Goal: Information Seeking & Learning: Compare options

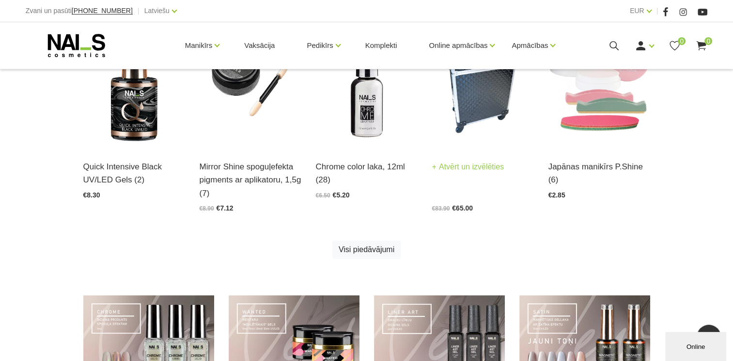
scroll to position [581, 0]
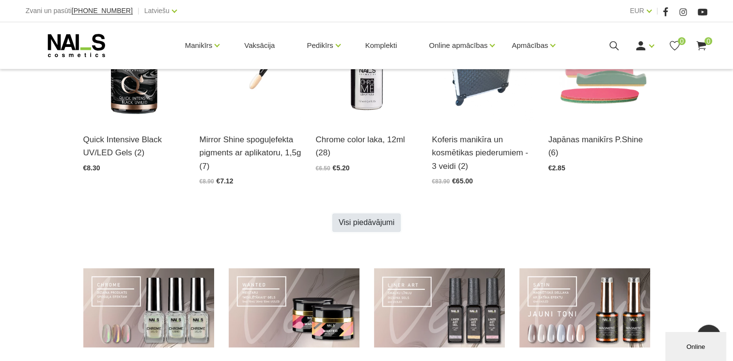
click at [366, 220] on link "Visi piedāvājumi" at bounding box center [366, 223] width 68 height 18
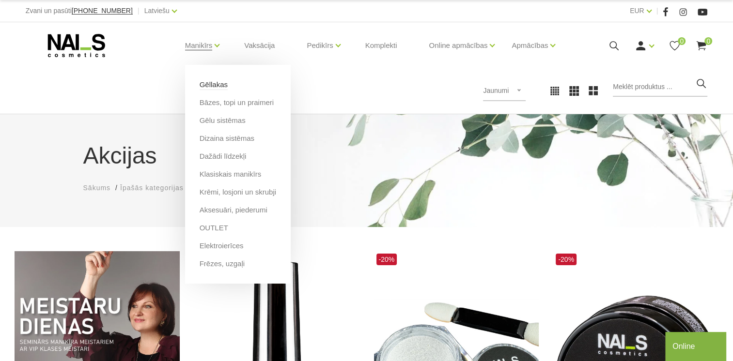
click at [219, 84] on link "Gēllakas" at bounding box center [214, 84] width 28 height 11
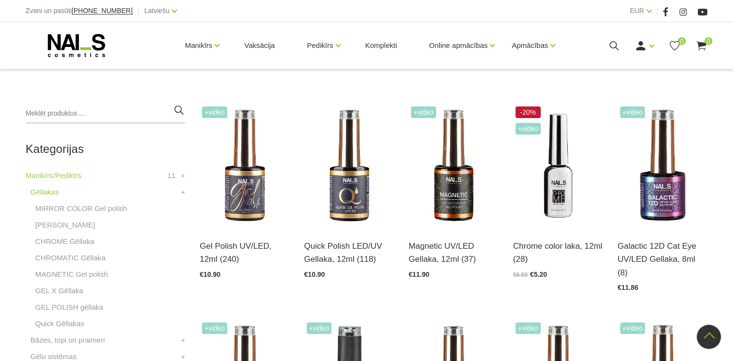
scroll to position [194, 0]
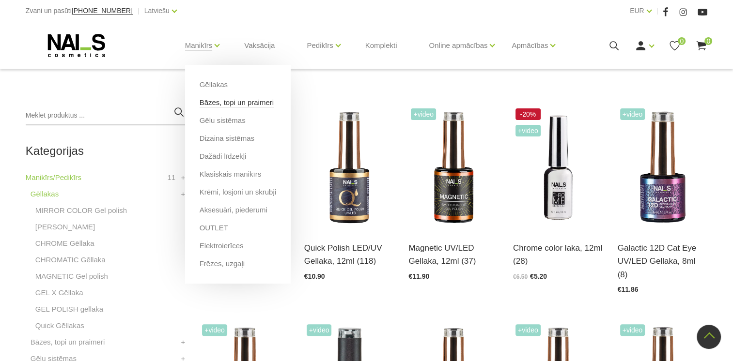
click at [243, 102] on link "Bāzes, topi un praimeri" at bounding box center [237, 102] width 74 height 11
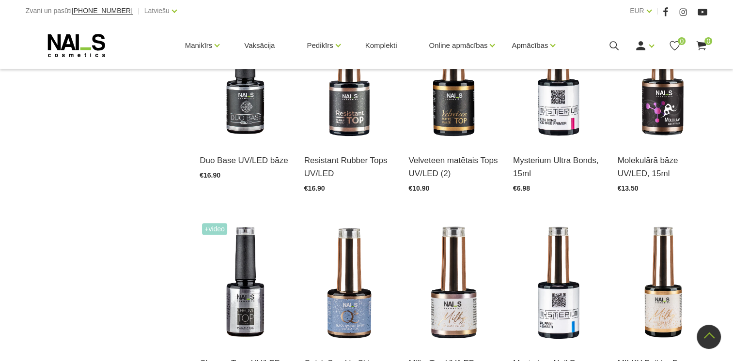
scroll to position [339, 0]
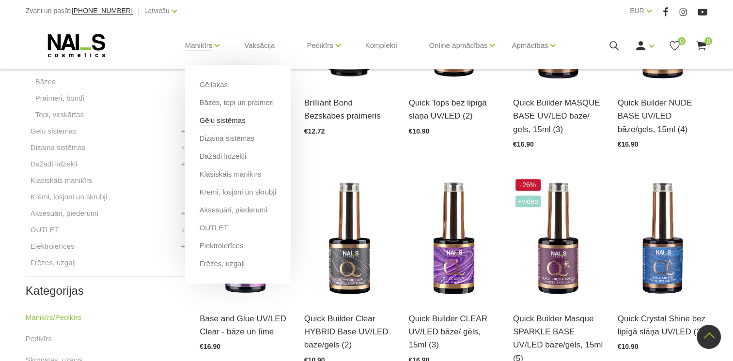
click at [231, 121] on link "Gēlu sistēmas" at bounding box center [223, 120] width 46 height 11
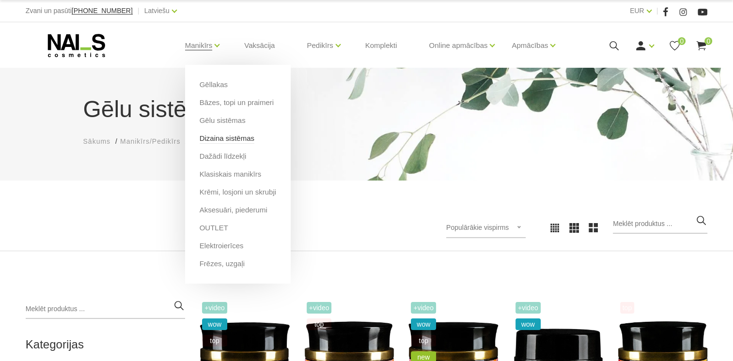
click at [216, 139] on link "Dizaina sistēmas" at bounding box center [227, 138] width 55 height 11
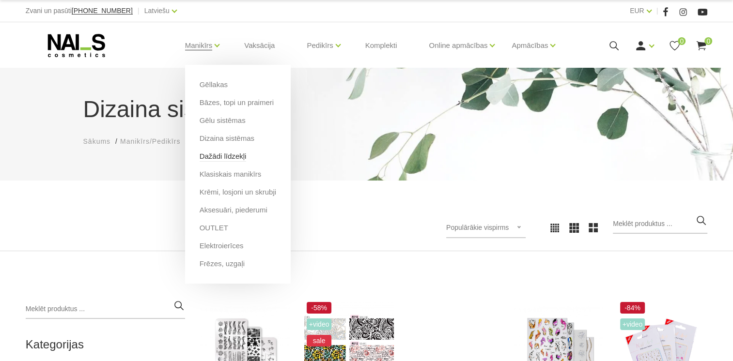
click at [230, 156] on link "Dažādi līdzekļi" at bounding box center [223, 156] width 47 height 11
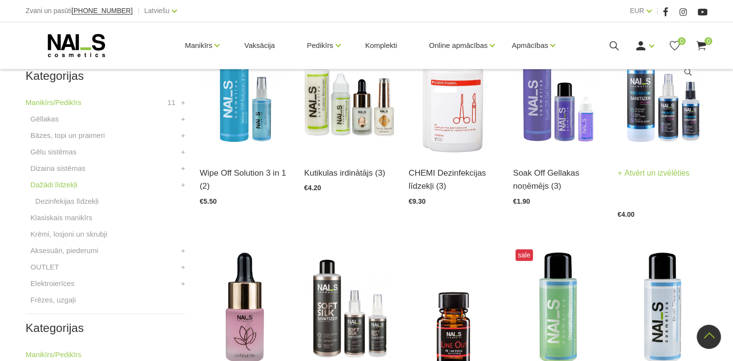
scroll to position [242, 0]
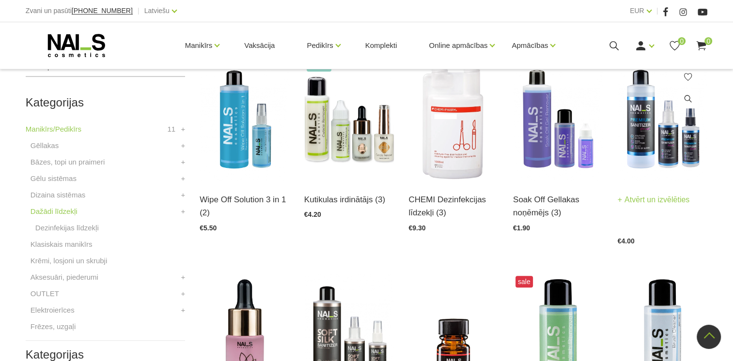
click at [643, 140] on img at bounding box center [663, 120] width 90 height 124
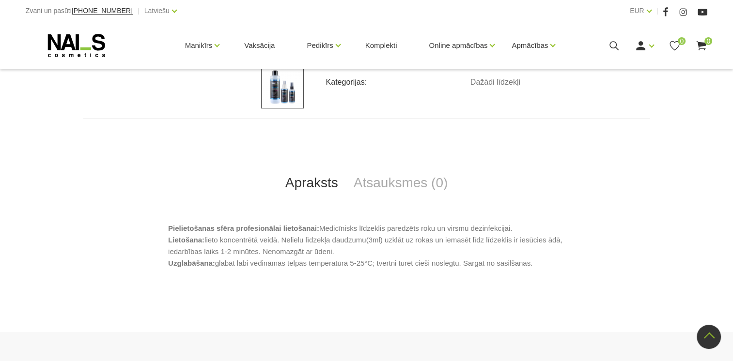
scroll to position [97, 0]
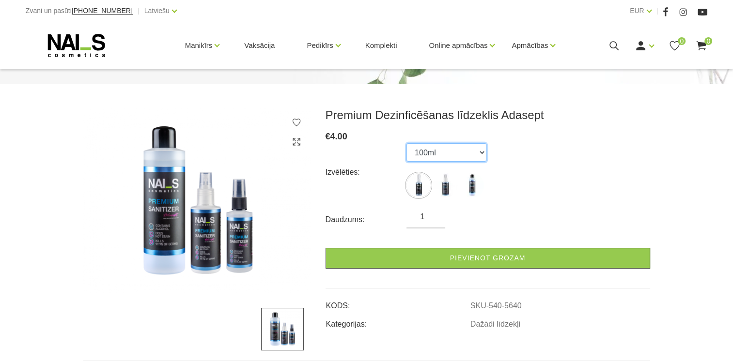
click at [476, 148] on select "100ml 150ml 500ml" at bounding box center [446, 152] width 80 height 18
click at [406, 143] on select "100ml 150ml 500ml" at bounding box center [446, 152] width 80 height 18
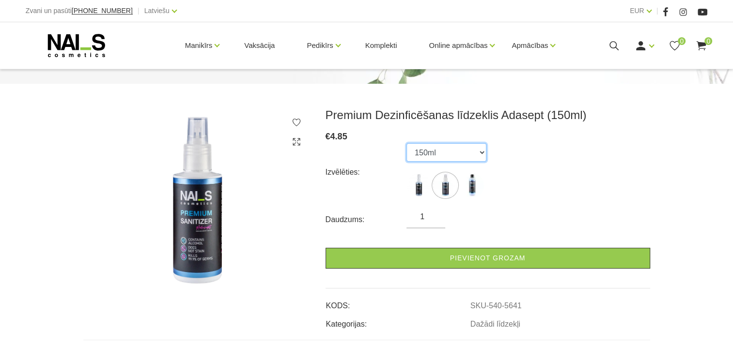
click at [481, 153] on select "100ml 150ml 500ml" at bounding box center [446, 152] width 80 height 18
click at [406, 143] on select "100ml 150ml 500ml" at bounding box center [446, 152] width 80 height 18
click at [467, 197] on img at bounding box center [472, 185] width 24 height 24
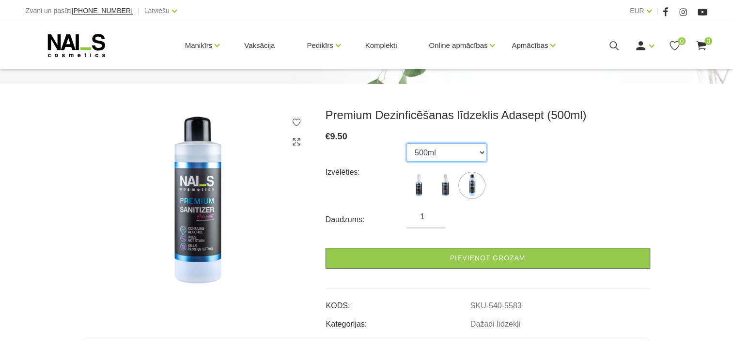
click at [477, 150] on select "100ml 150ml 500ml" at bounding box center [446, 152] width 80 height 18
select select "5641"
click at [406, 143] on select "100ml 150ml 500ml" at bounding box center [446, 152] width 80 height 18
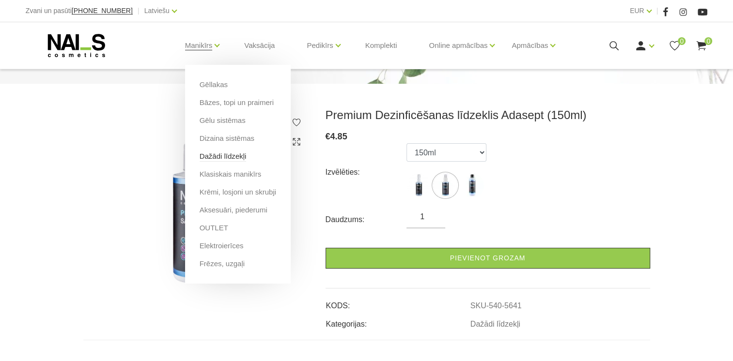
click at [230, 161] on link "Dažādi līdzekļi" at bounding box center [223, 156] width 47 height 11
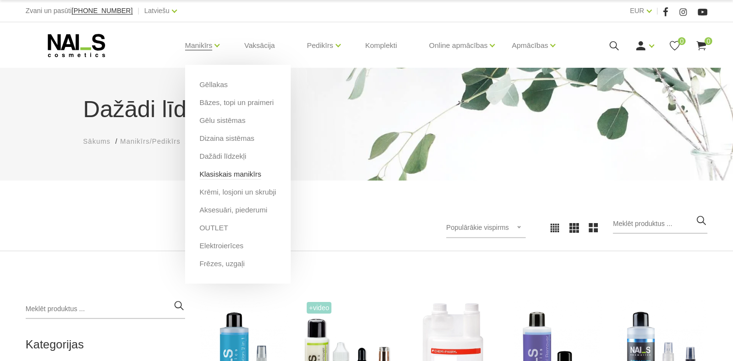
click at [250, 177] on link "Klasiskais manikīrs" at bounding box center [231, 174] width 62 height 11
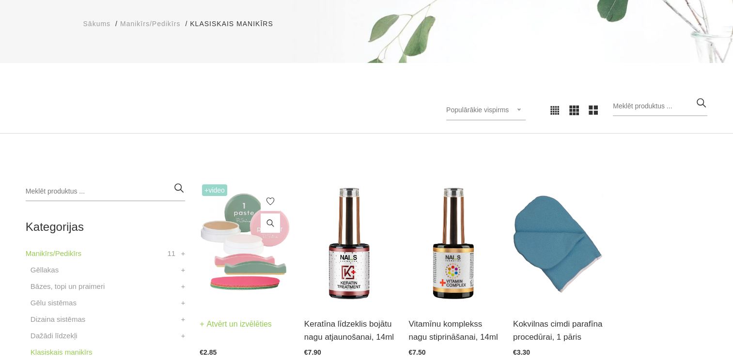
scroll to position [194, 0]
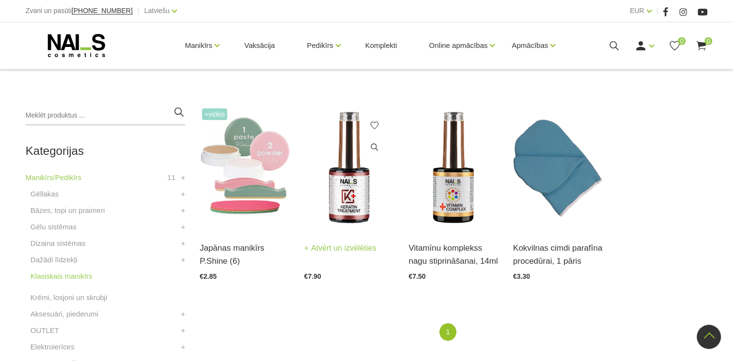
click at [364, 182] on img at bounding box center [349, 168] width 90 height 124
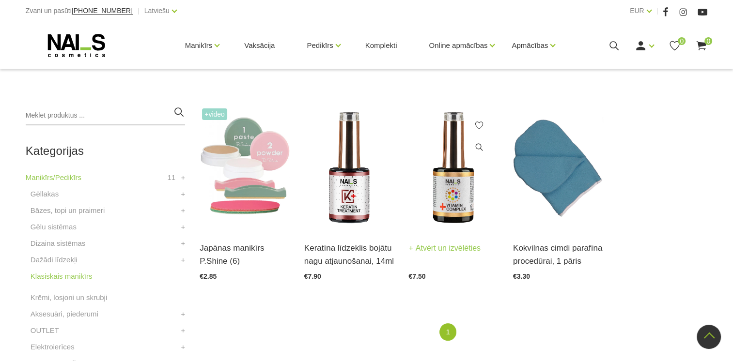
click at [462, 186] on img at bounding box center [453, 168] width 90 height 124
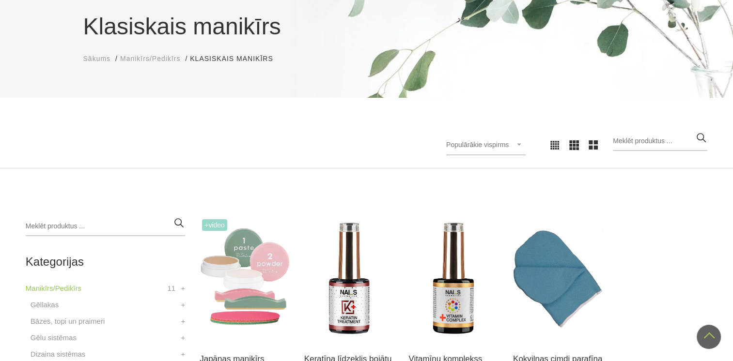
scroll to position [0, 0]
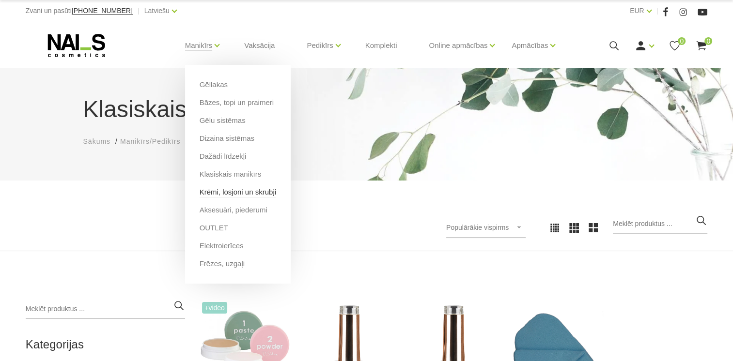
click at [256, 193] on link "Krēmi, losjoni un skrubji" at bounding box center [238, 192] width 77 height 11
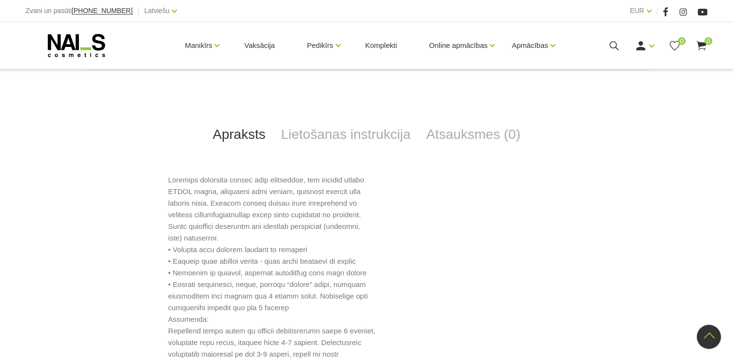
scroll to position [484, 0]
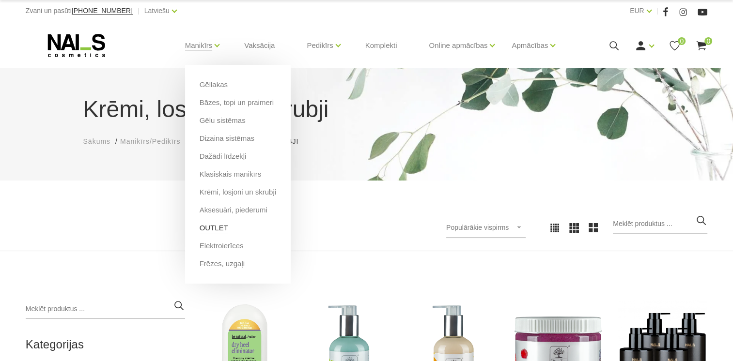
click at [209, 230] on link "OUTLET" at bounding box center [214, 228] width 29 height 11
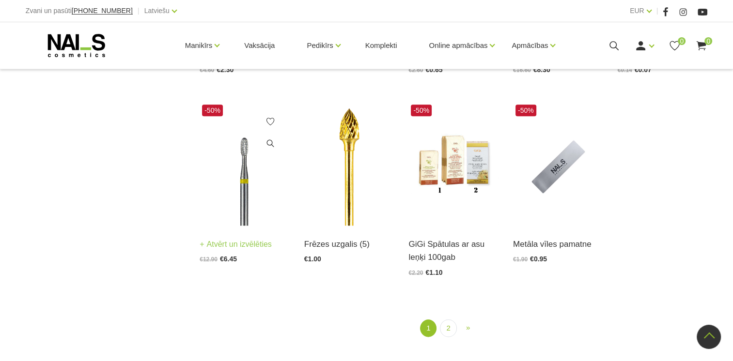
scroll to position [1114, 0]
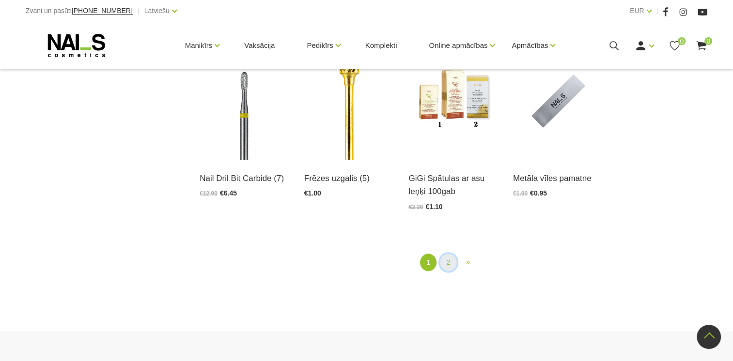
click at [446, 261] on link "2" at bounding box center [448, 263] width 16 height 18
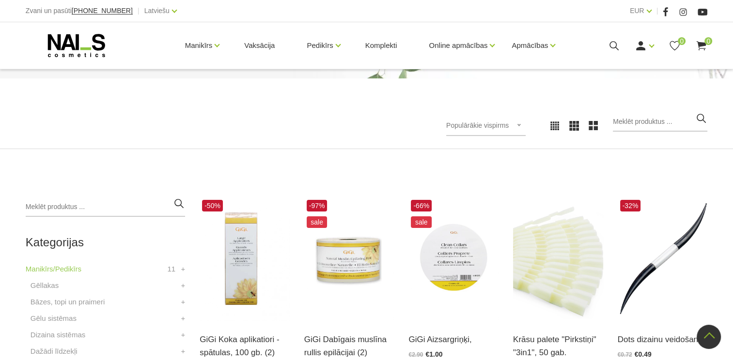
scroll to position [101, 0]
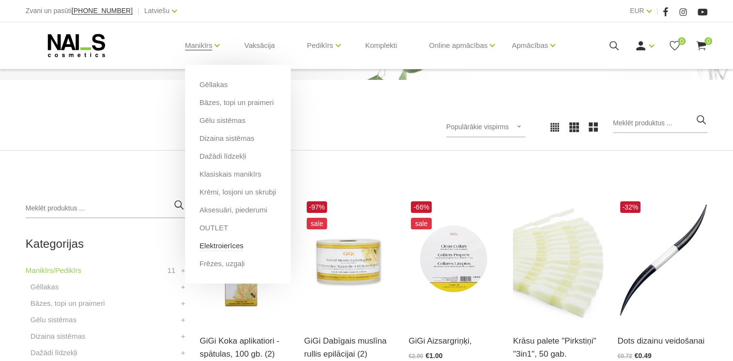
click at [236, 245] on link "Elektroierīces" at bounding box center [222, 246] width 44 height 11
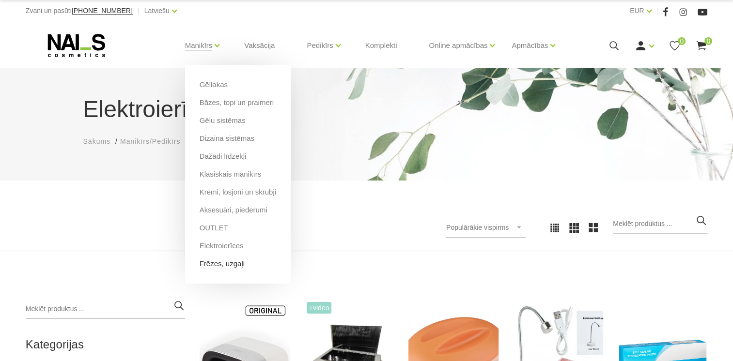
click at [227, 264] on link "Frēzes, uzgaļi" at bounding box center [222, 264] width 45 height 11
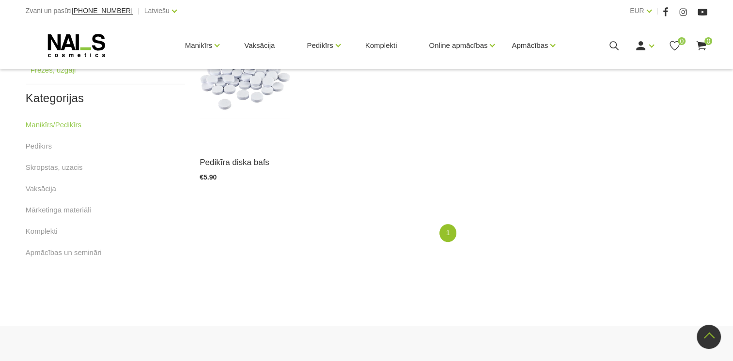
scroll to position [484, 0]
click at [370, 47] on link "Komplekti" at bounding box center [381, 45] width 47 height 47
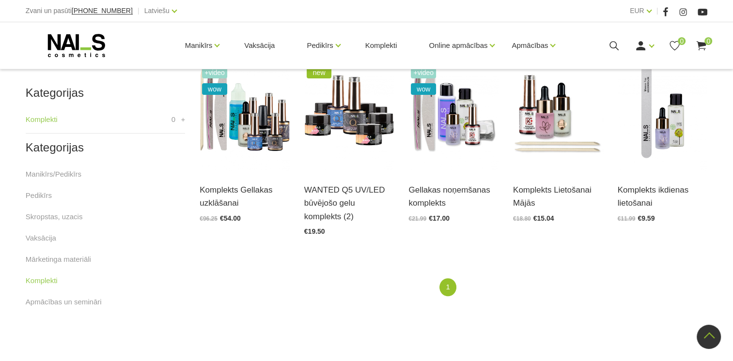
scroll to position [194, 0]
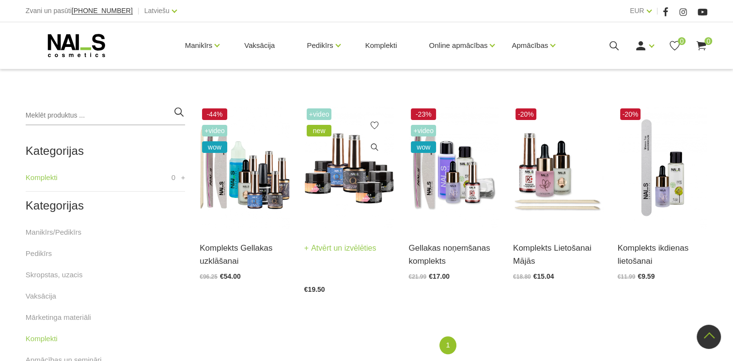
click at [339, 174] on img at bounding box center [349, 168] width 90 height 124
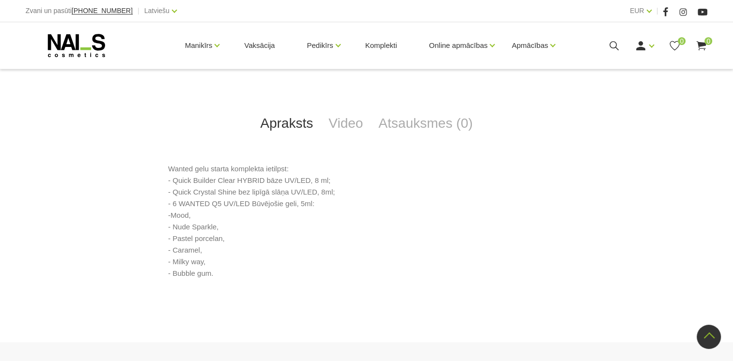
scroll to position [436, 0]
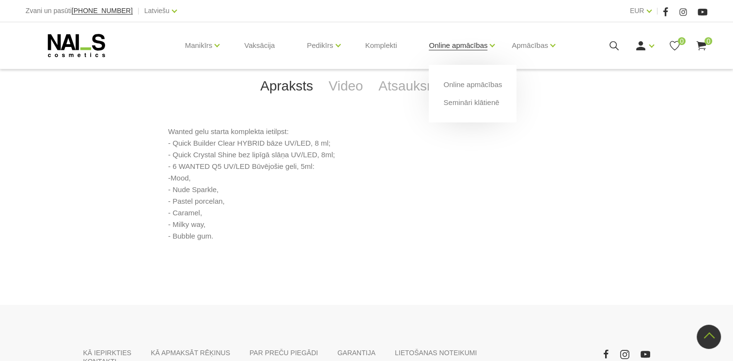
click at [448, 42] on link "Online apmācības" at bounding box center [458, 45] width 59 height 39
click at [465, 86] on link "Online apmācības" at bounding box center [472, 84] width 59 height 11
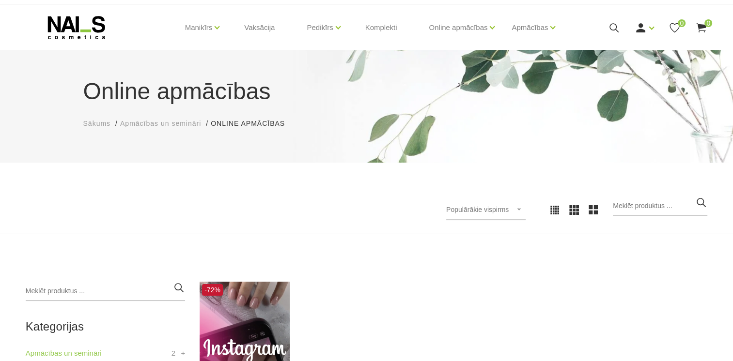
scroll to position [194, 0]
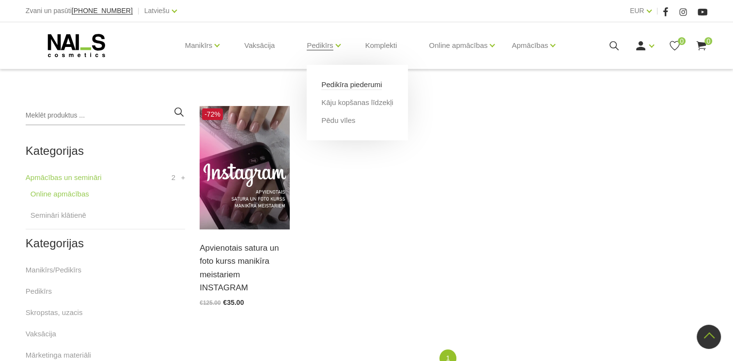
click at [341, 86] on link "Pedikīra piederumi" at bounding box center [351, 84] width 61 height 11
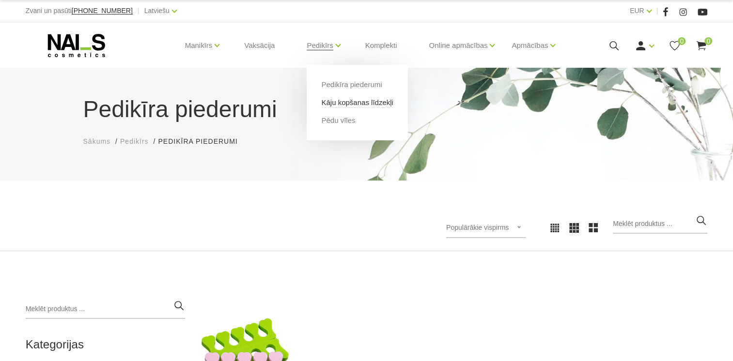
click at [362, 102] on link "Kāju kopšanas līdzekļi" at bounding box center [357, 102] width 72 height 11
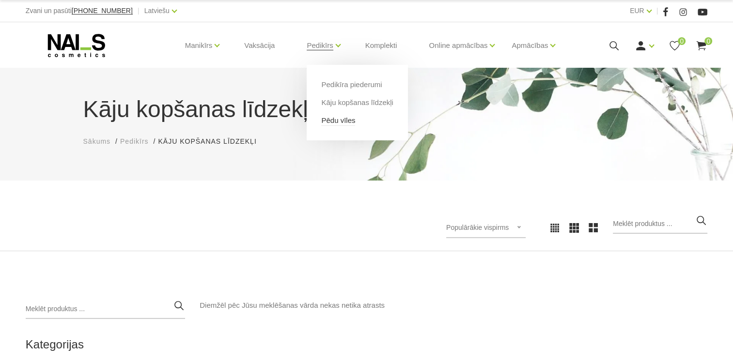
click at [351, 120] on link "Pēdu vīles" at bounding box center [338, 120] width 34 height 11
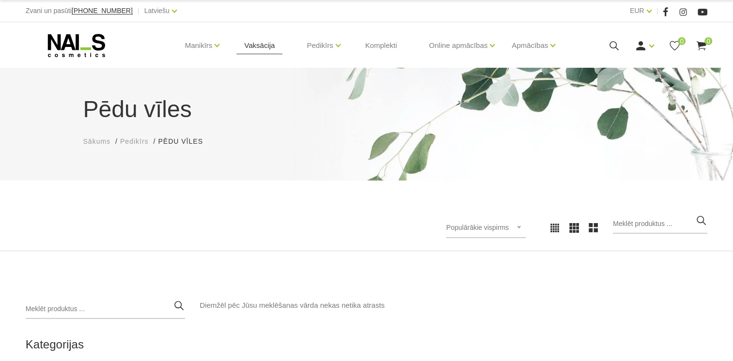
click at [250, 42] on link "Vaksācija" at bounding box center [259, 45] width 46 height 47
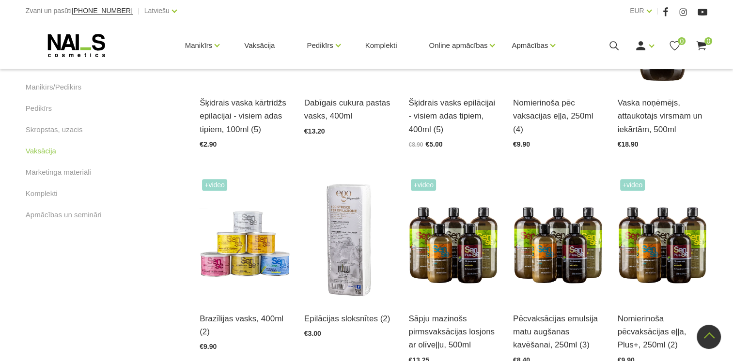
scroll to position [291, 0]
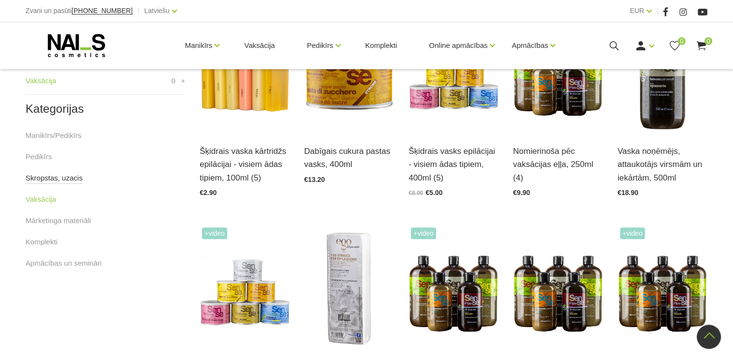
click at [61, 179] on link "Skropstas, uzacis" at bounding box center [54, 178] width 57 height 12
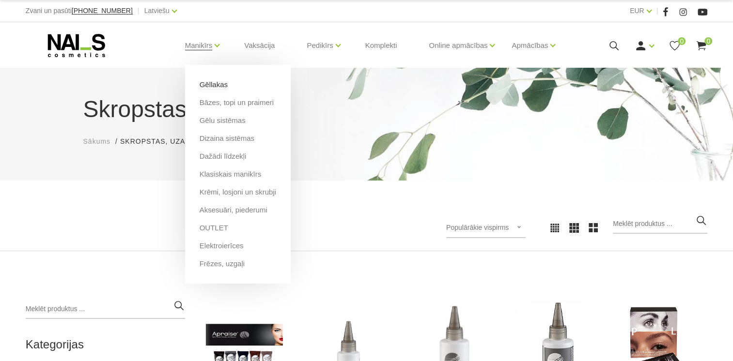
click at [210, 84] on link "Gēllakas" at bounding box center [214, 84] width 28 height 11
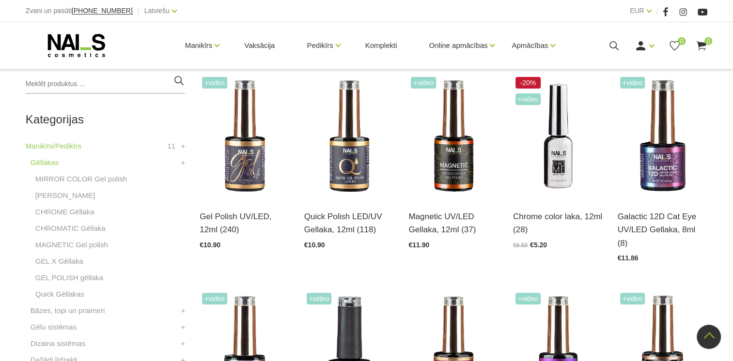
scroll to position [242, 0]
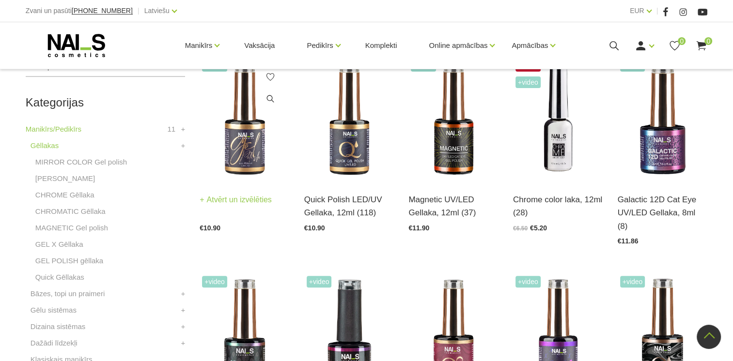
click at [246, 145] on img at bounding box center [245, 120] width 90 height 124
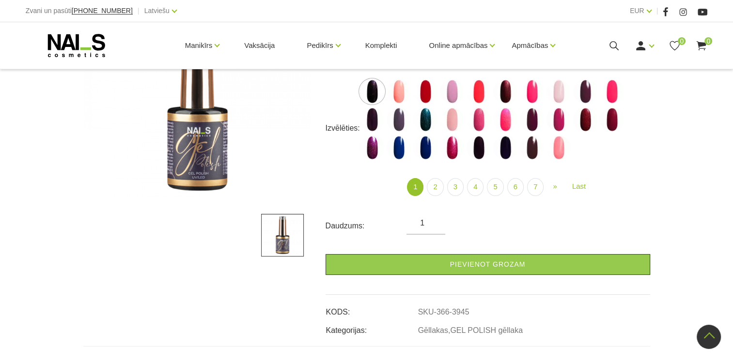
scroll to position [145, 0]
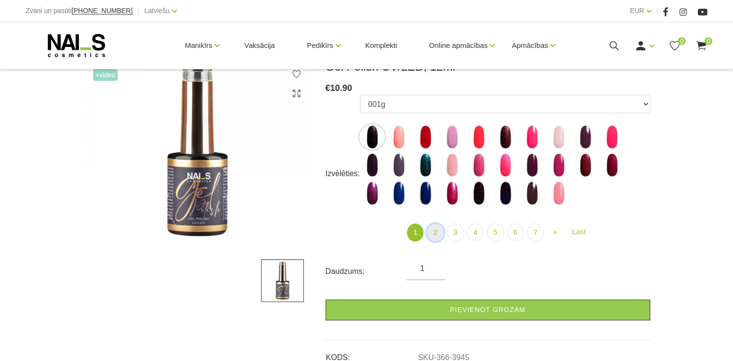
click at [432, 232] on link "2" at bounding box center [435, 233] width 16 height 18
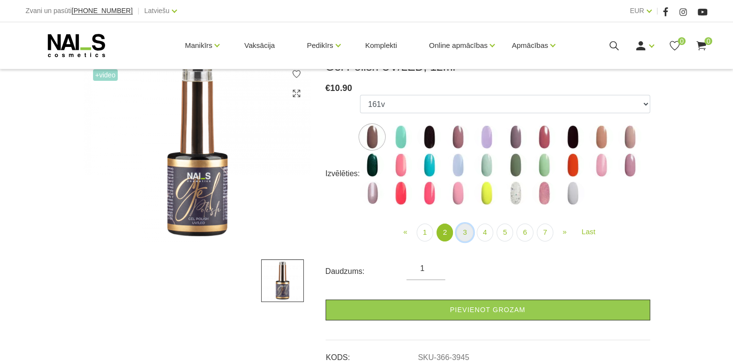
click at [469, 234] on link "3" at bounding box center [464, 233] width 16 height 18
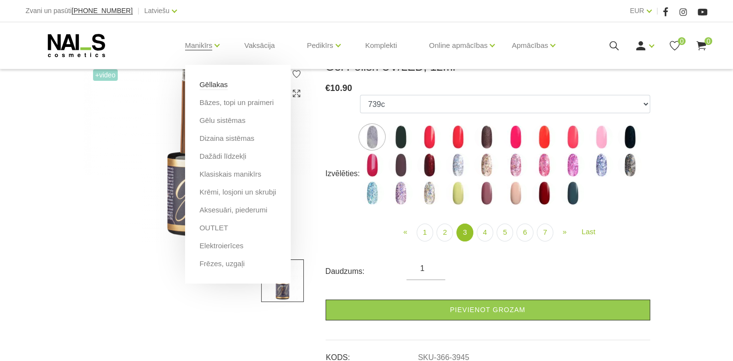
click at [207, 87] on link "Gēllakas" at bounding box center [214, 84] width 28 height 11
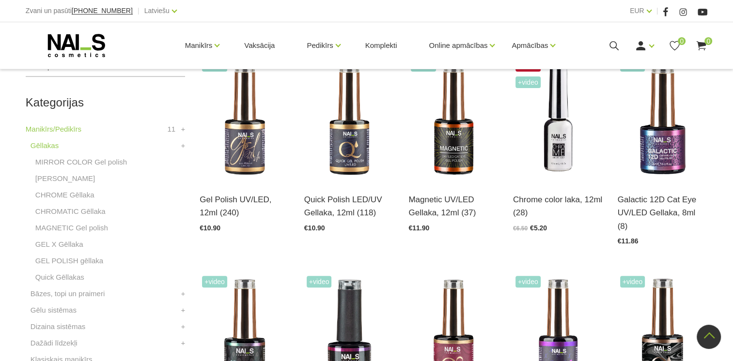
scroll to position [388, 0]
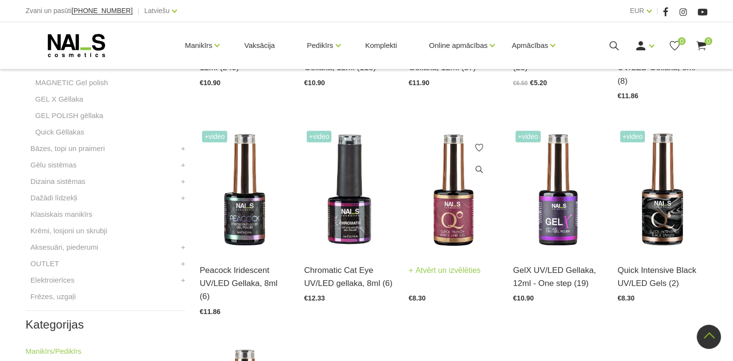
click at [456, 195] on img at bounding box center [453, 190] width 90 height 124
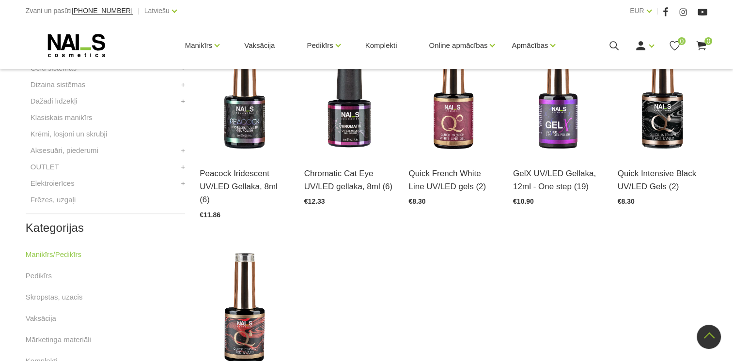
scroll to position [436, 0]
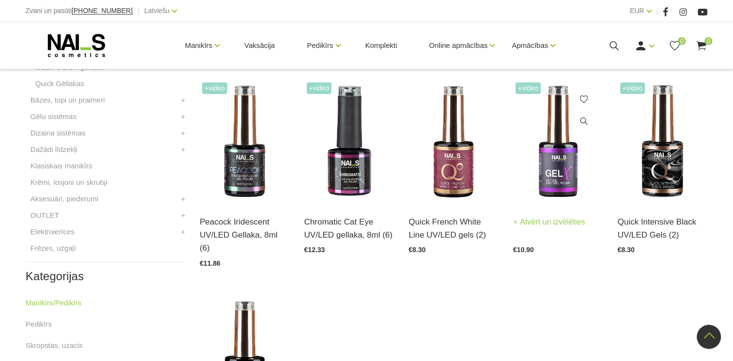
click at [557, 155] on img at bounding box center [558, 142] width 90 height 124
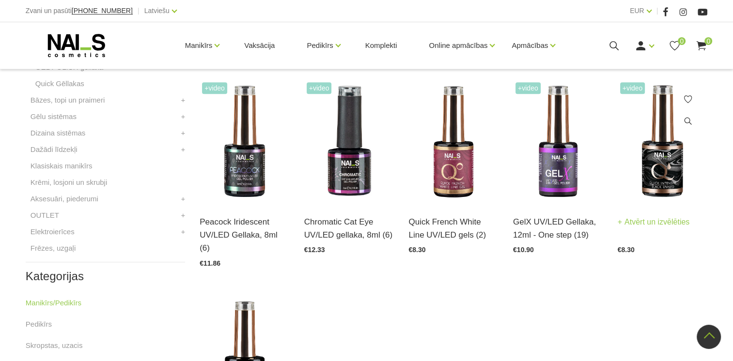
click at [661, 168] on img at bounding box center [663, 142] width 90 height 124
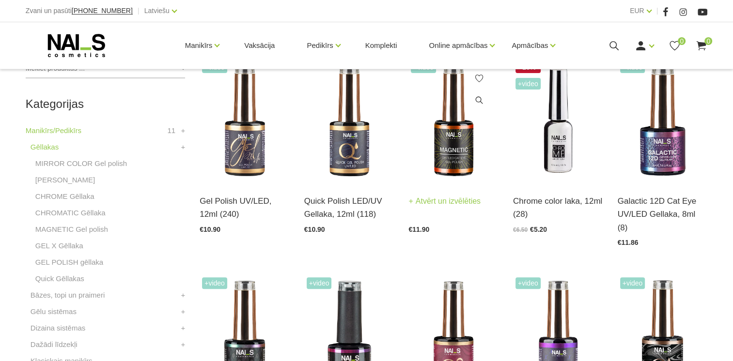
scroll to position [242, 0]
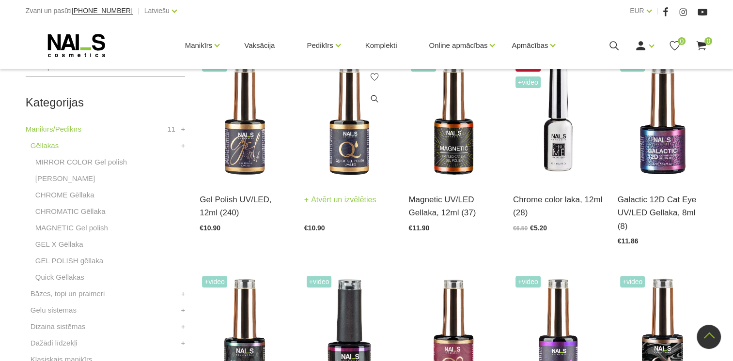
click at [355, 138] on img at bounding box center [349, 120] width 90 height 124
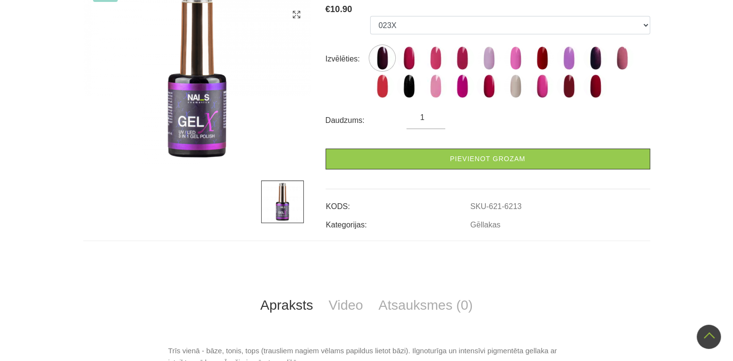
scroll to position [48, 0]
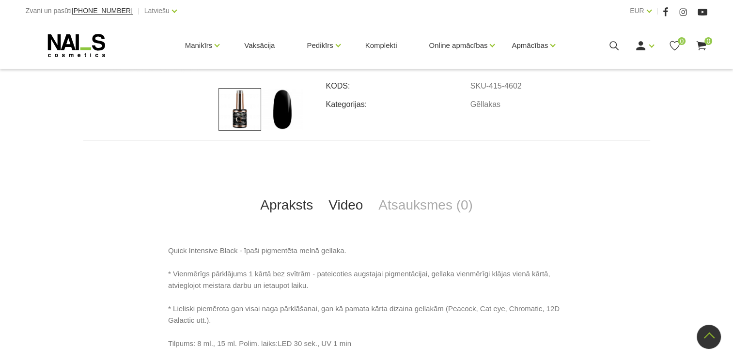
scroll to position [388, 0]
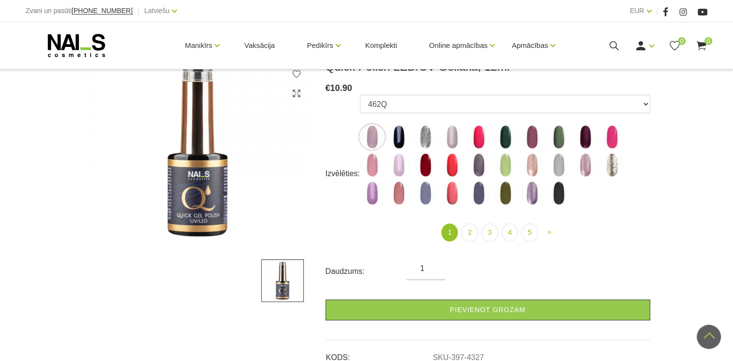
scroll to position [145, 0]
click at [368, 139] on img at bounding box center [372, 137] width 24 height 24
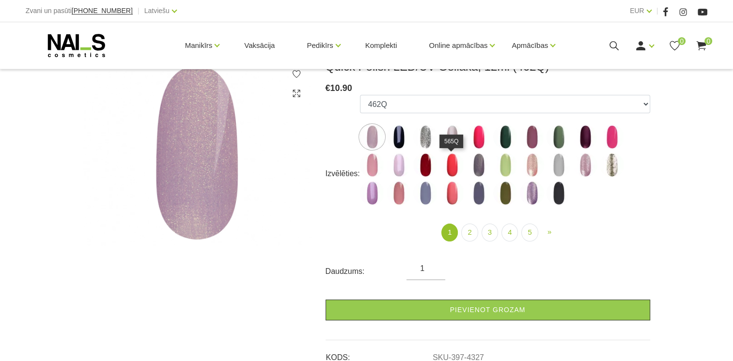
click at [449, 165] on img at bounding box center [452, 165] width 24 height 24
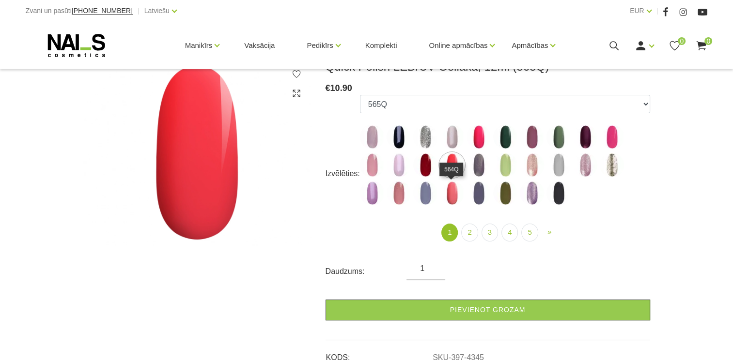
click at [454, 188] on img at bounding box center [452, 193] width 24 height 24
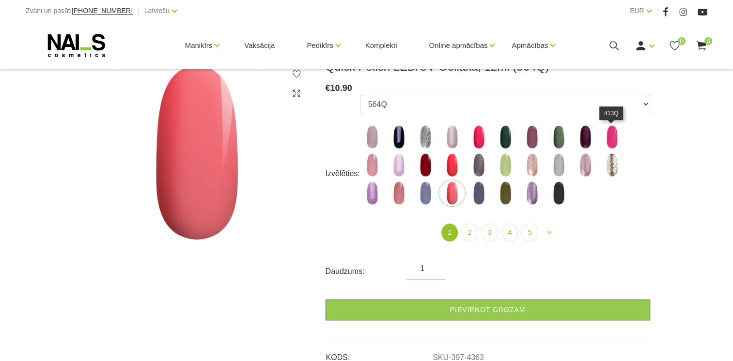
click at [610, 140] on img at bounding box center [612, 137] width 24 height 24
select select "4339"
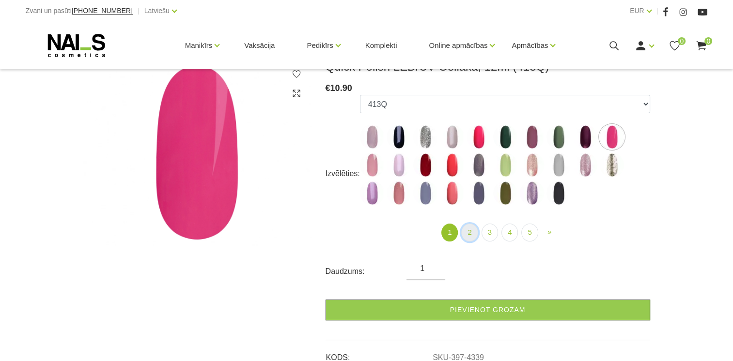
click at [473, 233] on link "2" at bounding box center [469, 233] width 16 height 18
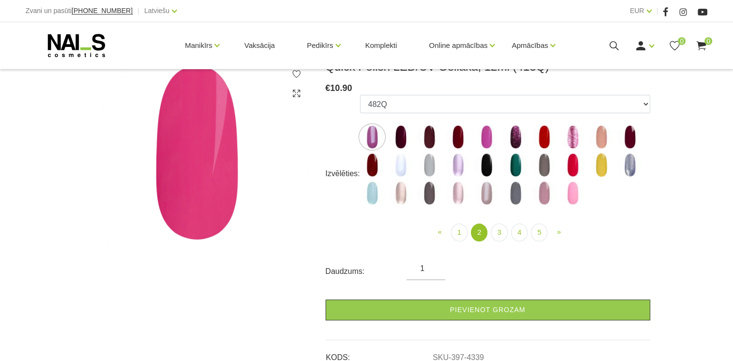
click at [456, 166] on img at bounding box center [458, 165] width 24 height 24
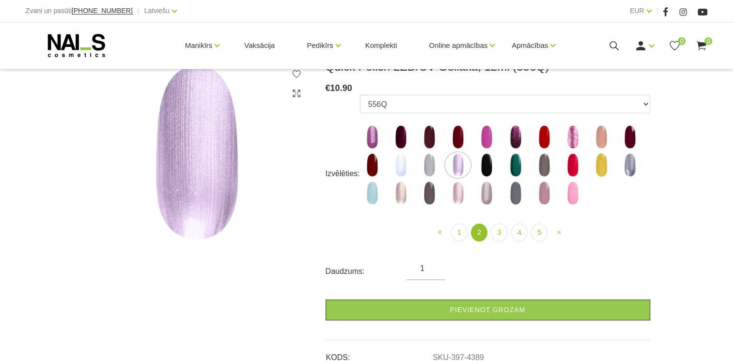
click at [574, 163] on img at bounding box center [572, 165] width 24 height 24
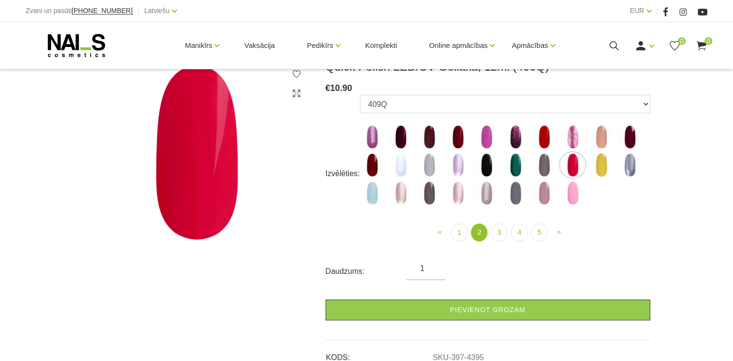
click at [545, 195] on img at bounding box center [544, 193] width 24 height 24
select select "4415"
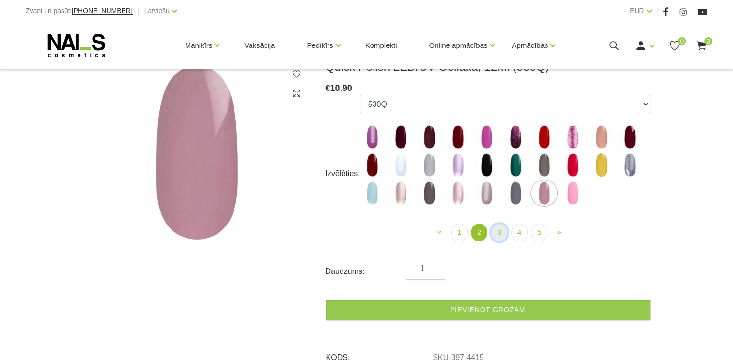
click at [498, 230] on link "3" at bounding box center [499, 233] width 16 height 18
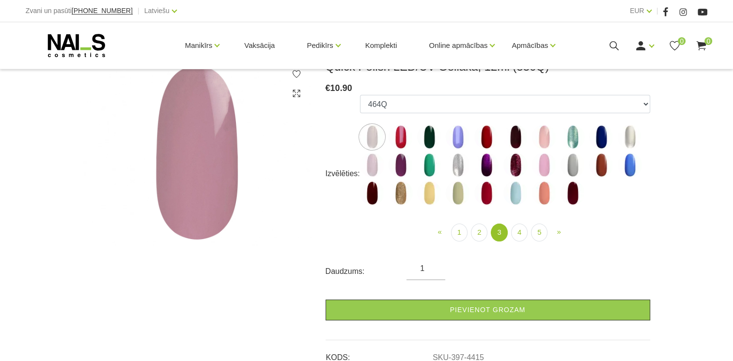
click at [427, 165] on img at bounding box center [429, 165] width 24 height 24
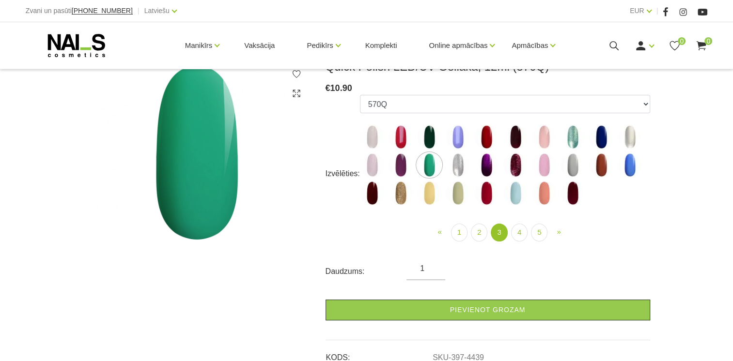
click at [547, 140] on img at bounding box center [544, 137] width 24 height 24
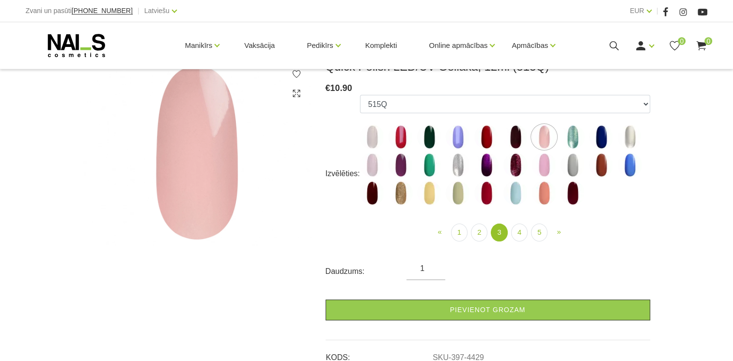
click at [429, 199] on img at bounding box center [429, 193] width 24 height 24
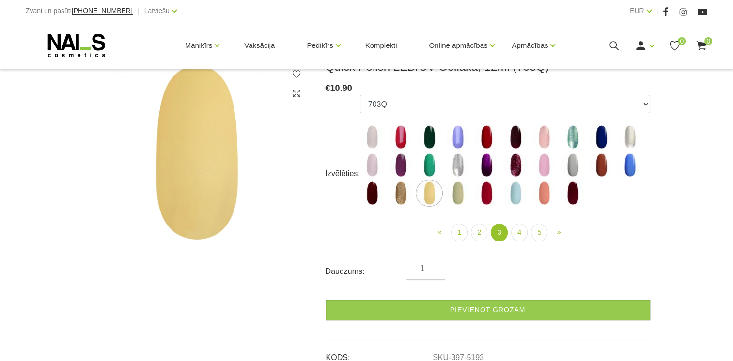
click at [453, 193] on img at bounding box center [458, 193] width 24 height 24
select select "5194"
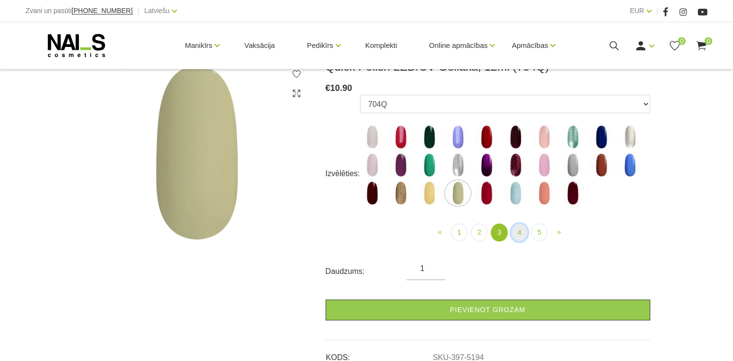
click at [521, 233] on link "4" at bounding box center [519, 233] width 16 height 18
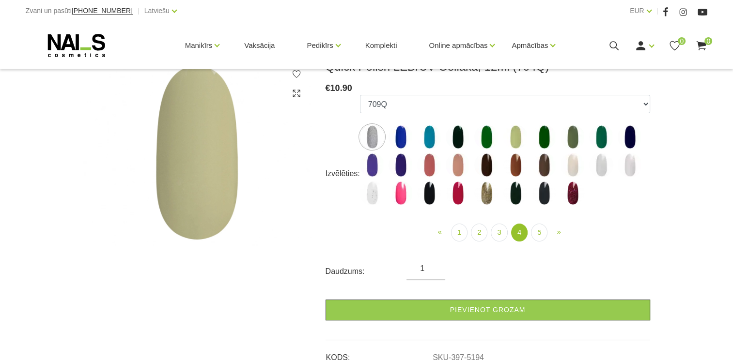
click at [398, 195] on img at bounding box center [401, 193] width 24 height 24
click at [399, 195] on img at bounding box center [401, 193] width 24 height 24
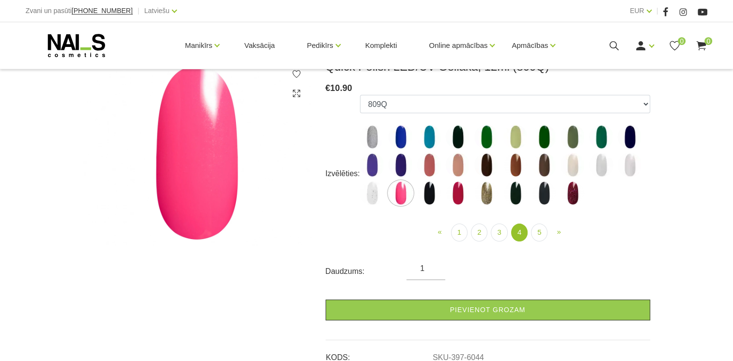
click at [520, 141] on img at bounding box center [515, 137] width 24 height 24
select select "5439"
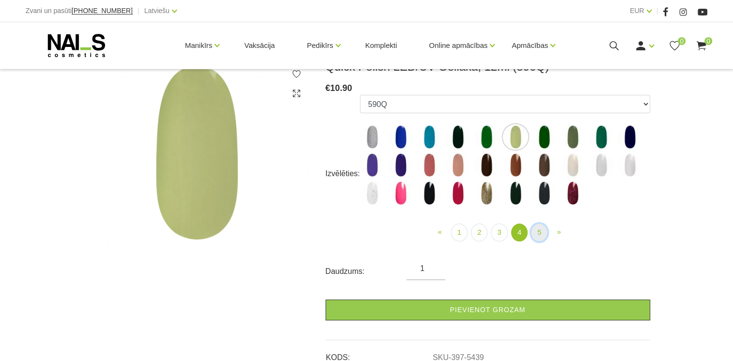
click at [544, 234] on link "5" at bounding box center [539, 233] width 16 height 18
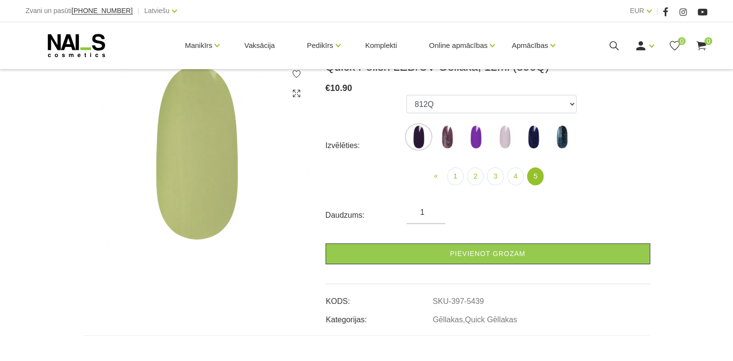
click at [502, 139] on img at bounding box center [505, 137] width 24 height 24
select select "6318"
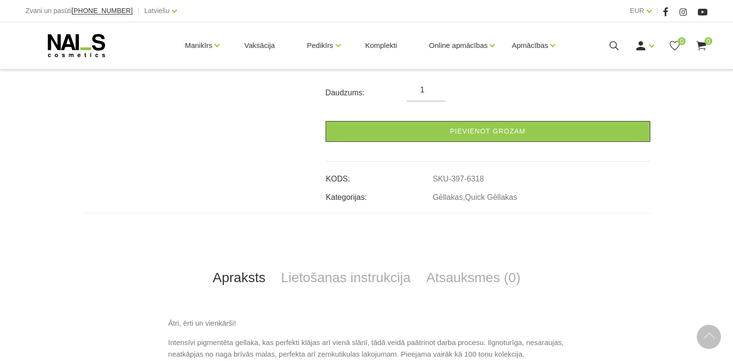
scroll to position [388, 0]
